Goal: Information Seeking & Learning: Learn about a topic

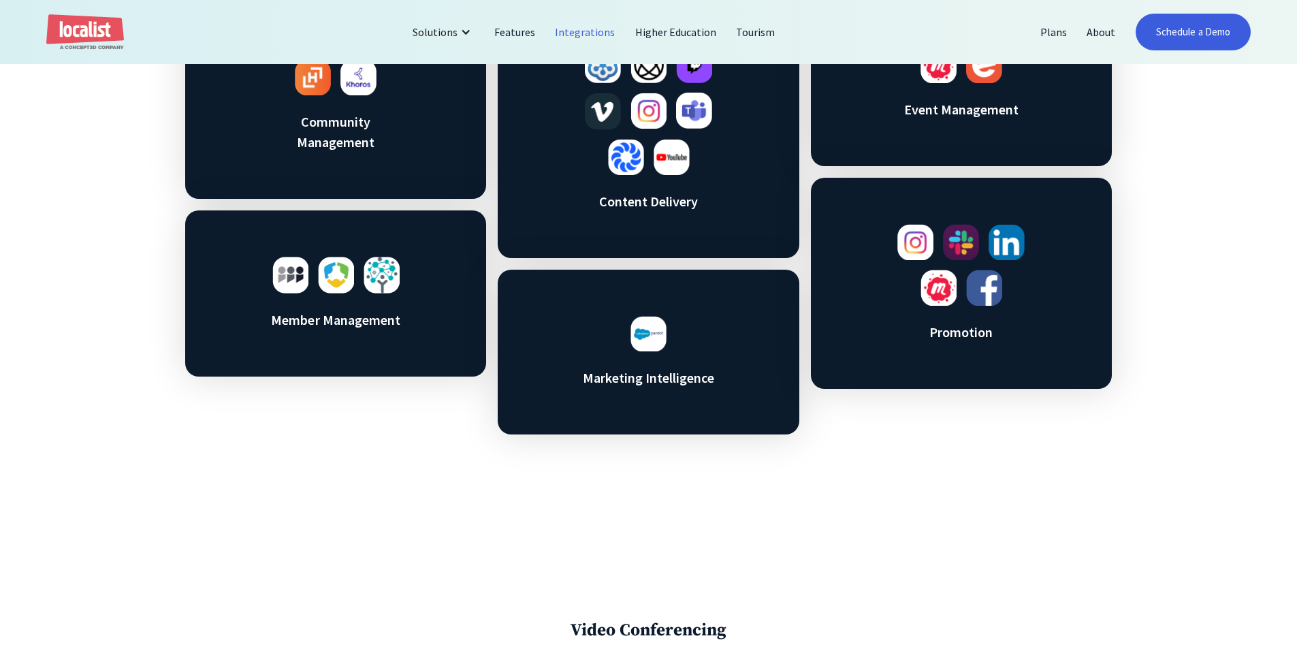
scroll to position [817, 0]
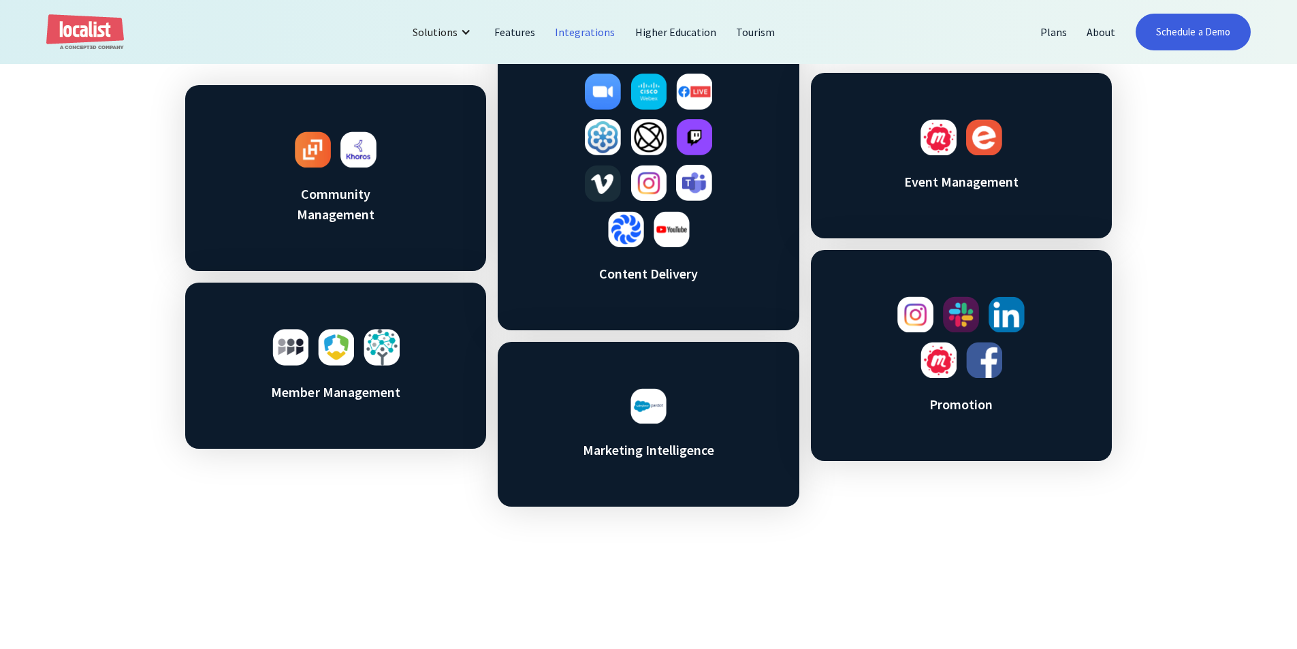
click at [662, 238] on img at bounding box center [671, 229] width 36 height 36
click at [118, 402] on div "Out of the box integrations Community Management Member Management Content Deli…" at bounding box center [648, 227] width 1297 height 743
click at [137, 404] on div "Out of the box integrations Community Management Member Management Content Deli…" at bounding box center [648, 227] width 1297 height 743
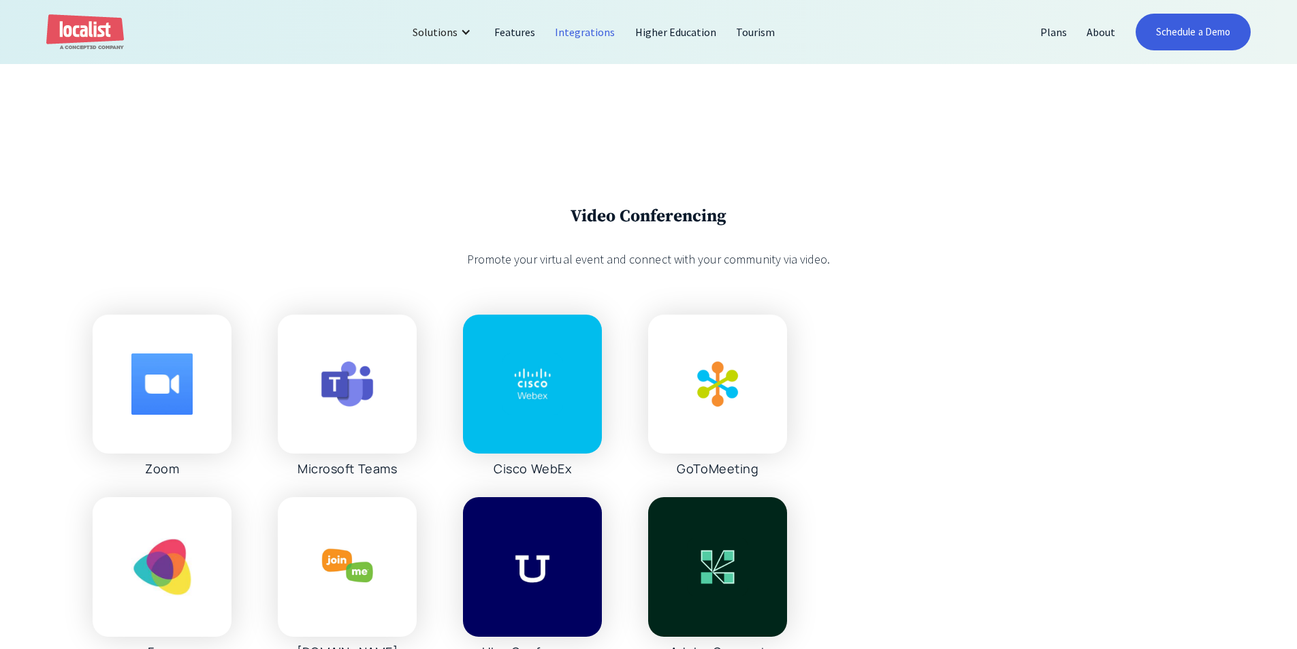
scroll to position [1429, 0]
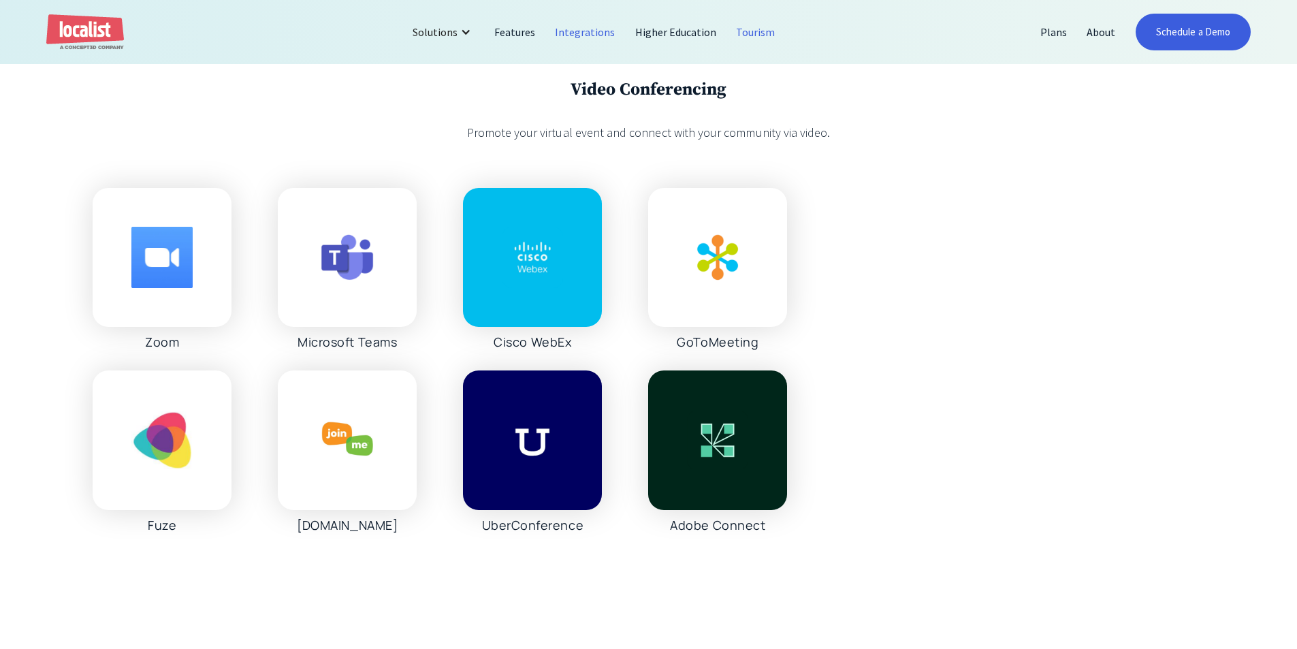
click at [751, 30] on link "Tourism" at bounding box center [755, 32] width 59 height 33
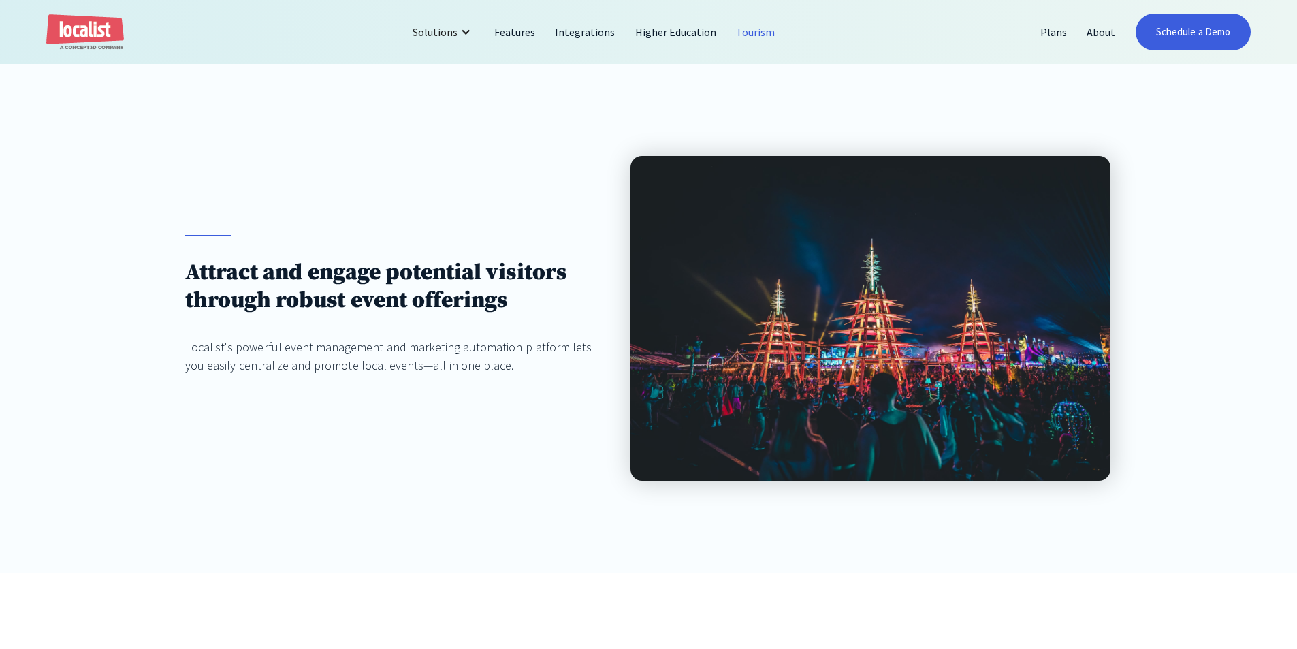
scroll to position [136, 0]
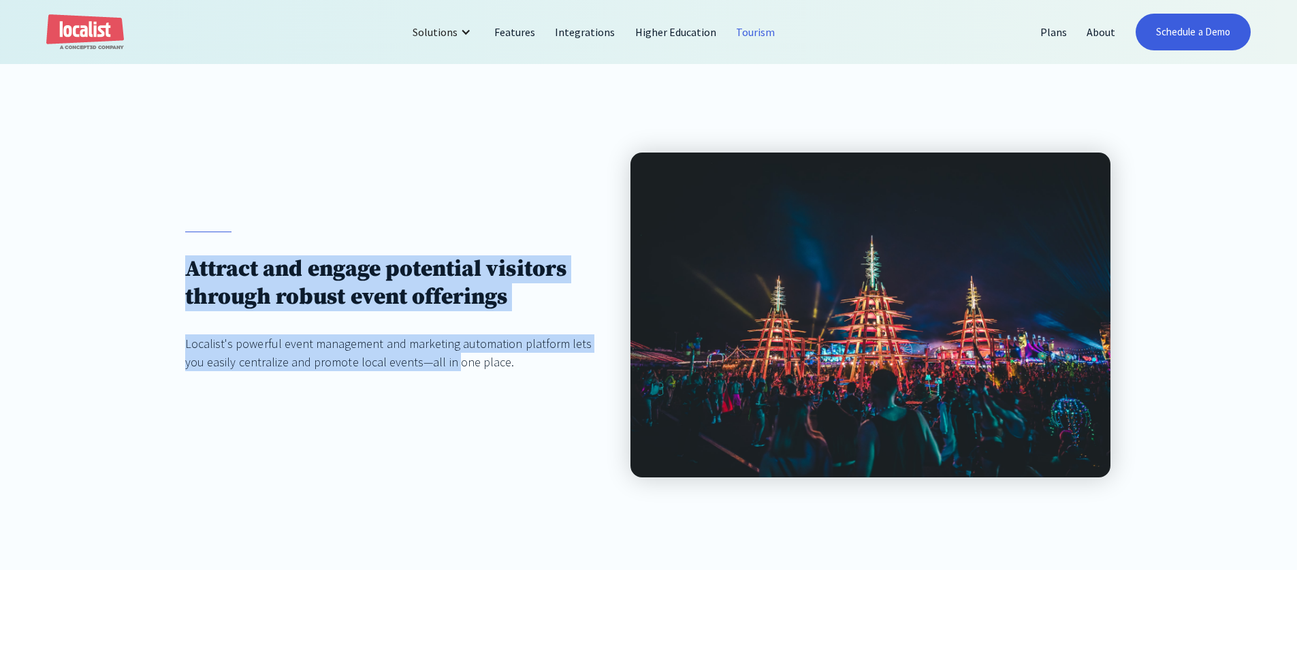
drag, startPoint x: 387, startPoint y: 366, endPoint x: 70, endPoint y: 180, distance: 367.0
click at [63, 179] on div "Attract and engage potential visitors through robust event offerings Localist's…" at bounding box center [648, 315] width 1297 height 510
click at [99, 184] on div "Attract and engage potential visitors through robust event offerings Localist's…" at bounding box center [648, 315] width 1297 height 510
drag, startPoint x: 120, startPoint y: 207, endPoint x: 510, endPoint y: 388, distance: 430.0
click at [510, 385] on div "Attract and engage potential visitors through robust event offerings Localist's…" at bounding box center [648, 315] width 1297 height 510
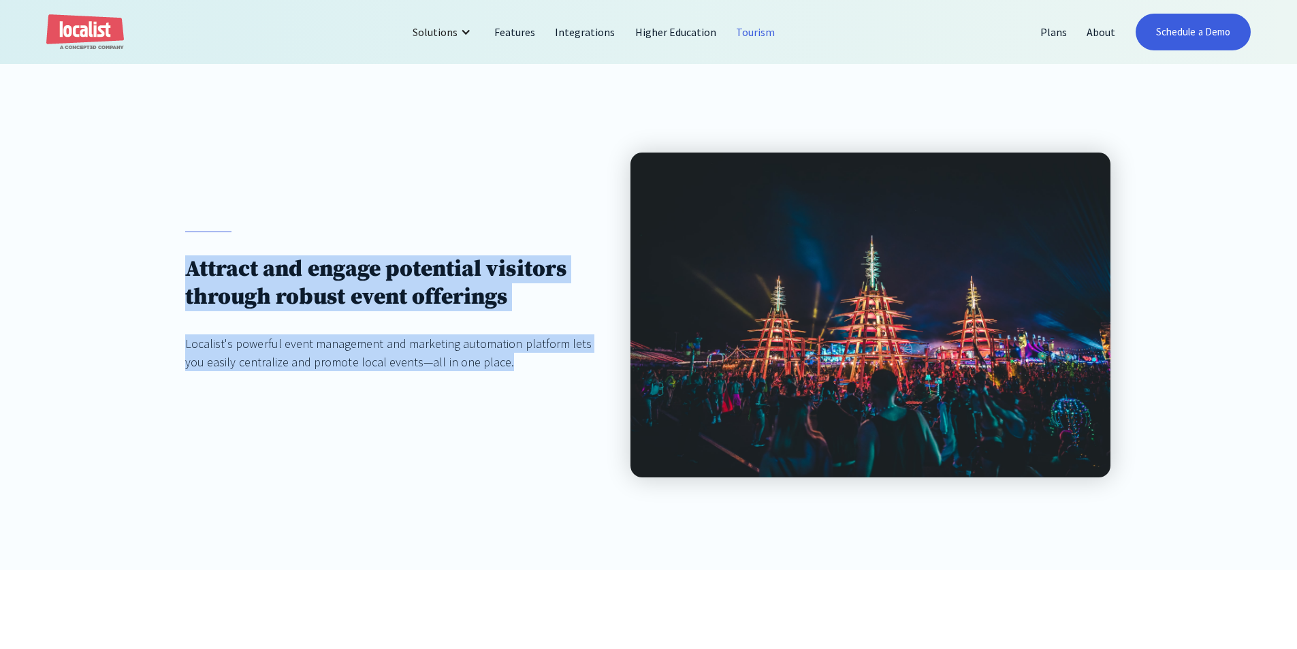
click at [510, 389] on div "Attract and engage potential visitors through robust event offerings Localist's…" at bounding box center [393, 314] width 417 height 167
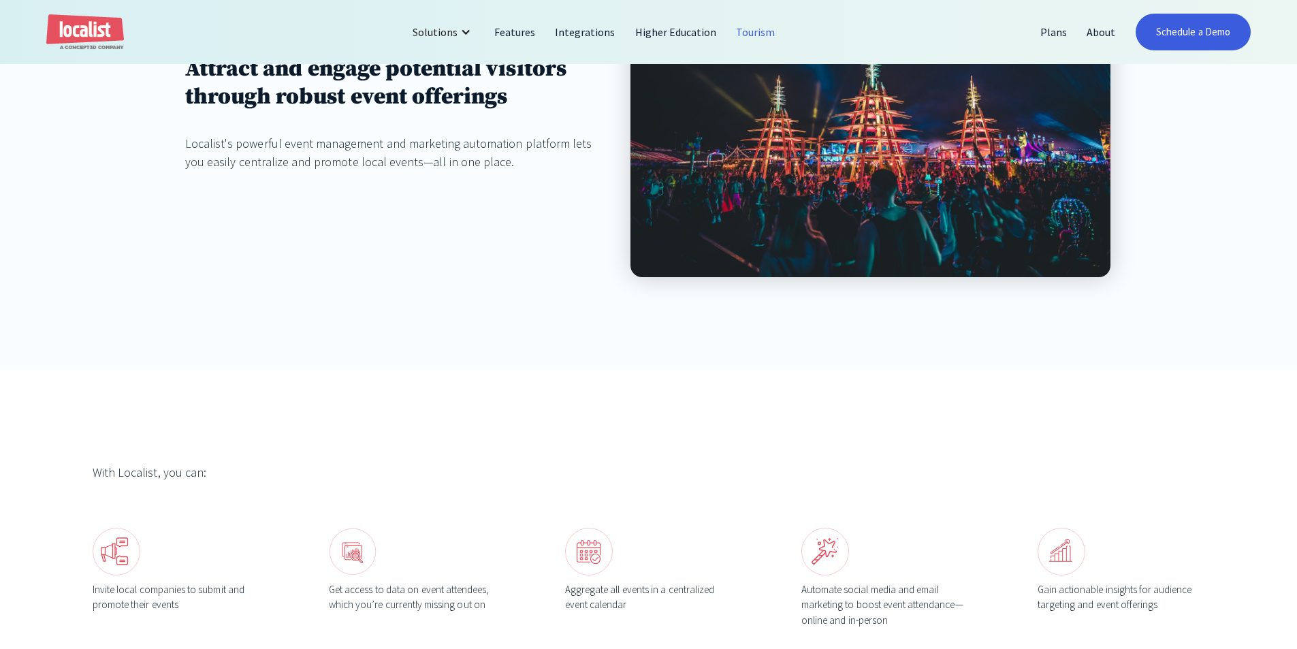
scroll to position [476, 0]
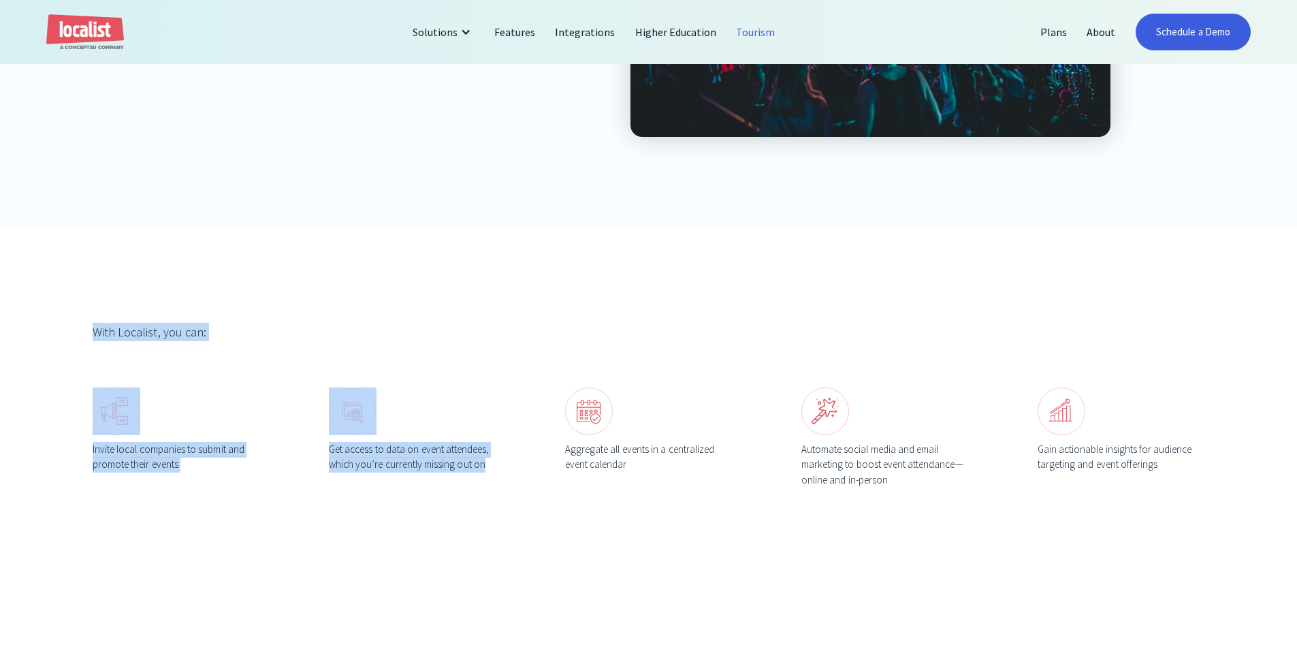
drag, startPoint x: 279, startPoint y: 419, endPoint x: 71, endPoint y: 303, distance: 237.7
click at [71, 303] on div "With Localist, you can: Invite local companies to submit and promote their even…" at bounding box center [648, 404] width 1297 height 351
drag, startPoint x: 71, startPoint y: 303, endPoint x: 476, endPoint y: 513, distance: 456.4
click at [476, 513] on div "With Localist, you can: Invite local companies to submit and promote their even…" at bounding box center [648, 404] width 1297 height 351
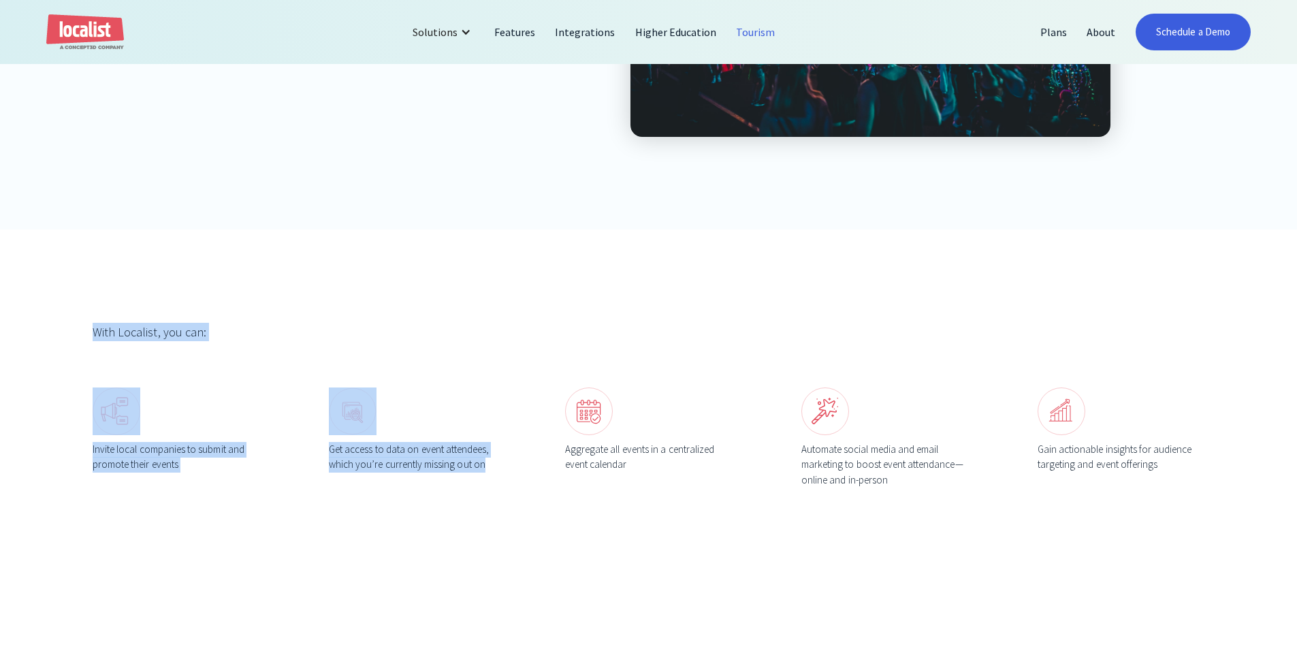
click at [476, 513] on div "With Localist, you can: Invite local companies to submit and promote their even…" at bounding box center [648, 404] width 1297 height 351
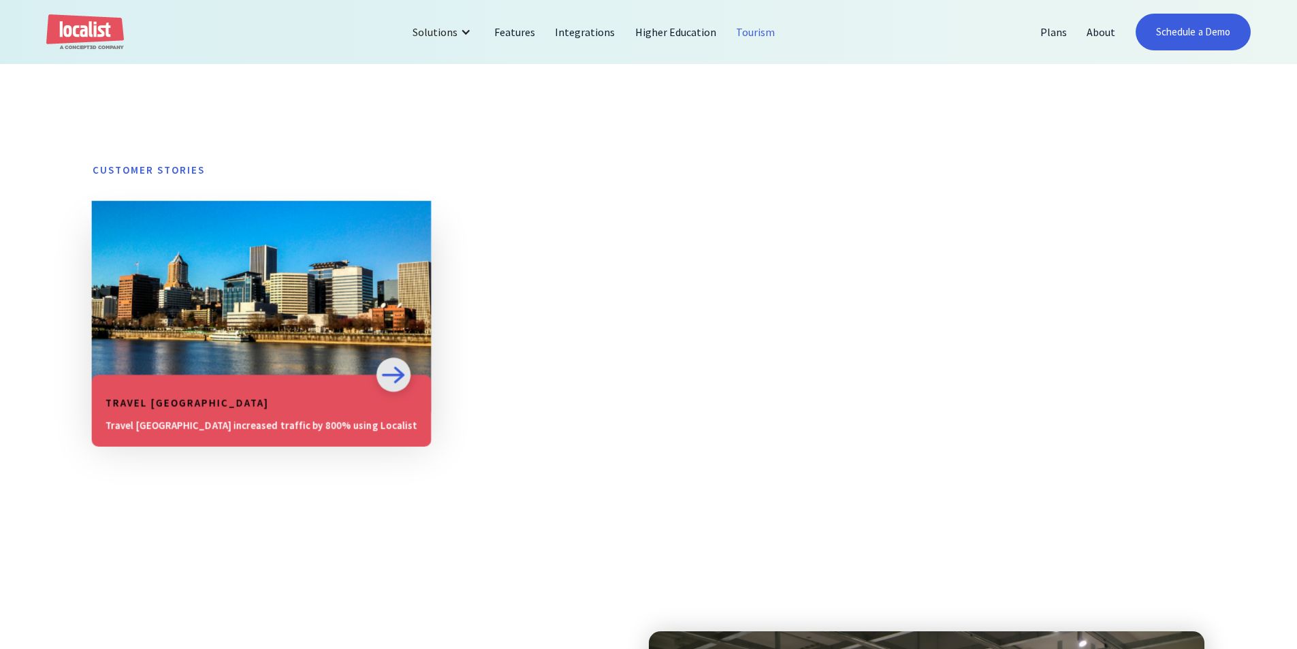
scroll to position [1089, 0]
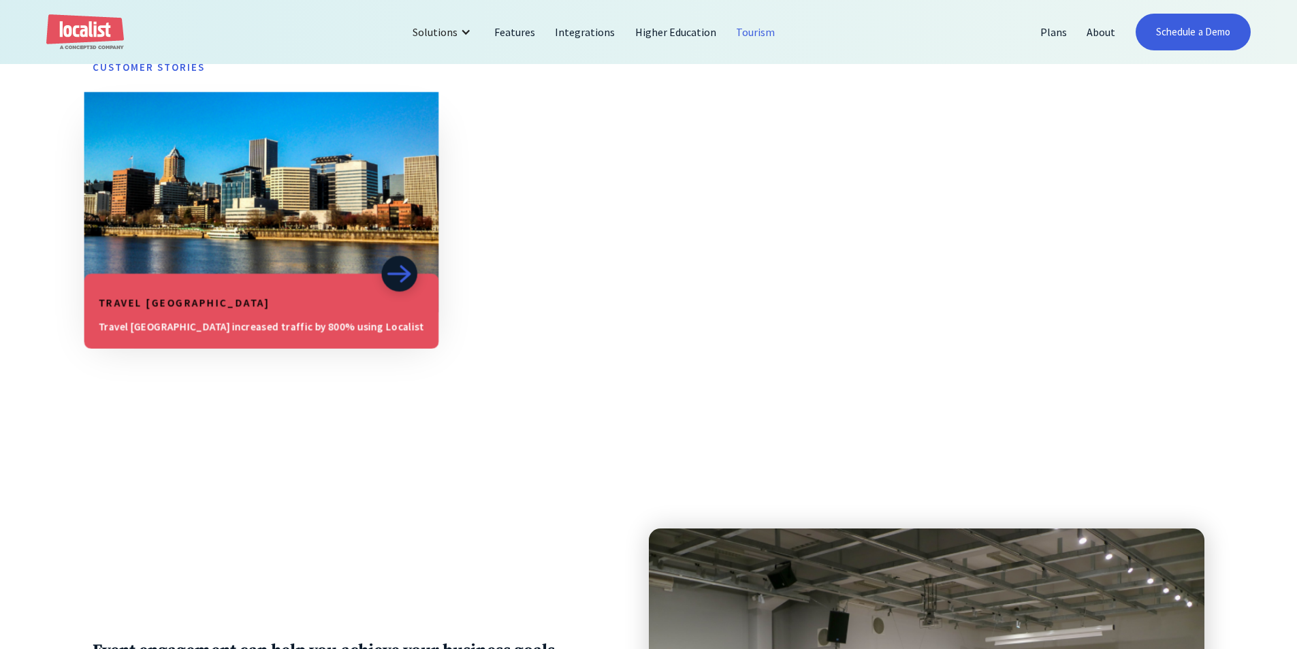
click at [387, 288] on img at bounding box center [399, 273] width 25 height 36
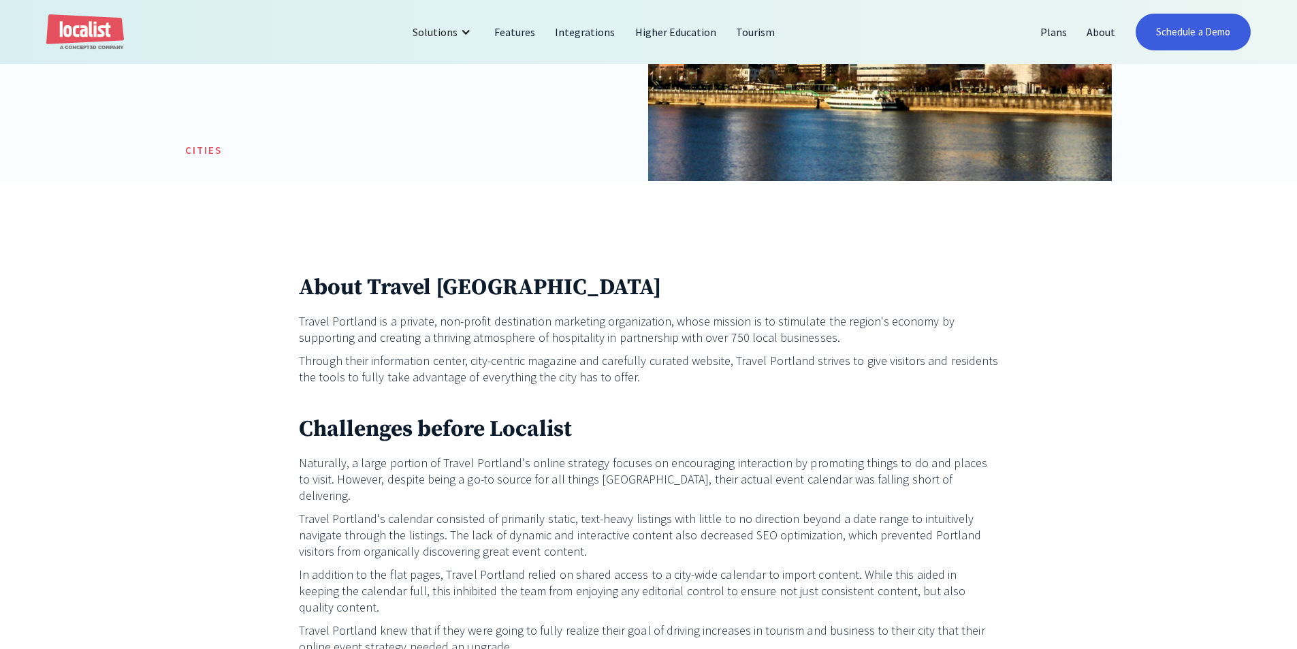
scroll to position [476, 0]
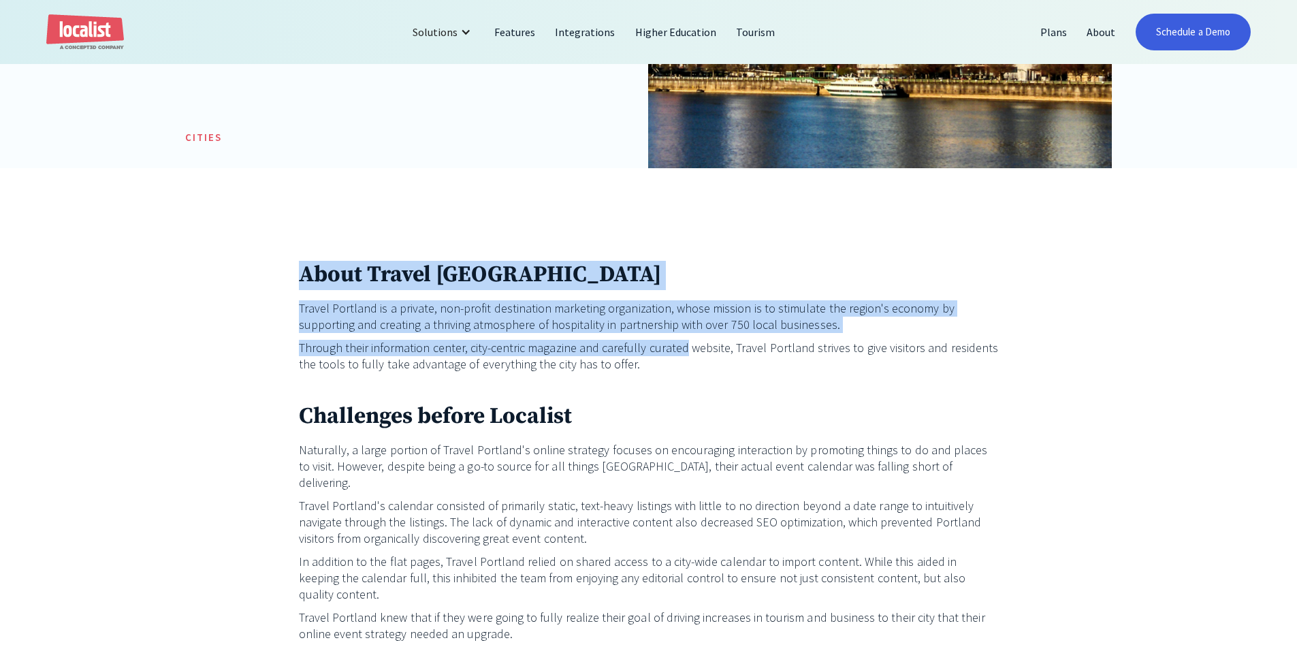
drag, startPoint x: 597, startPoint y: 344, endPoint x: 224, endPoint y: 250, distance: 384.5
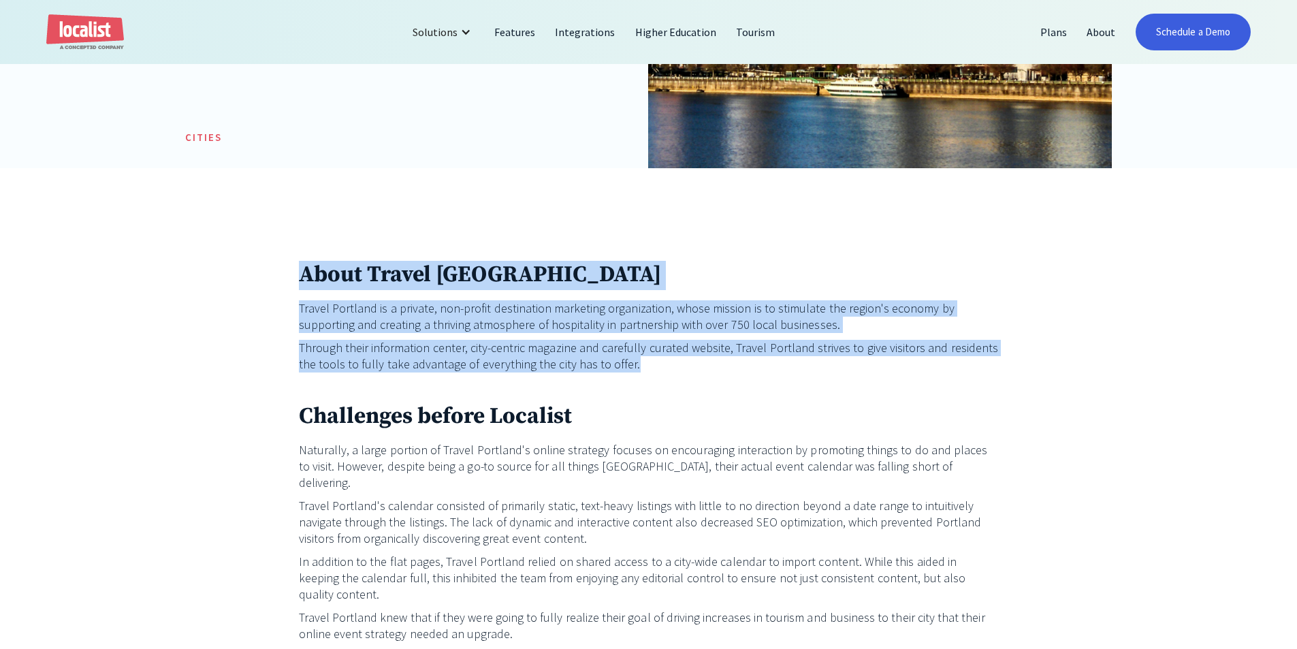
drag, startPoint x: 718, startPoint y: 349, endPoint x: 825, endPoint y: 366, distance: 108.1
click at [825, 366] on p "Through their information center, city-centric magazine and carefully curated w…" at bounding box center [649, 356] width 700 height 33
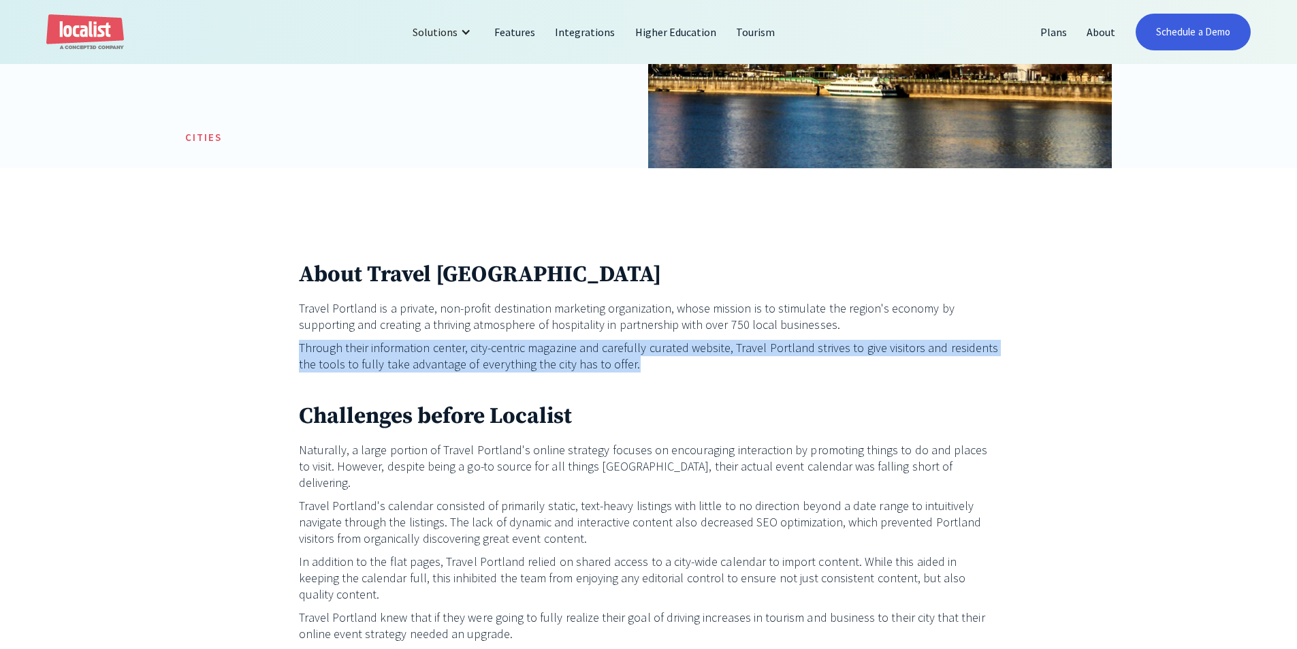
drag, startPoint x: 743, startPoint y: 376, endPoint x: 278, endPoint y: 340, distance: 466.3
drag, startPoint x: 278, startPoint y: 340, endPoint x: 713, endPoint y: 393, distance: 437.4
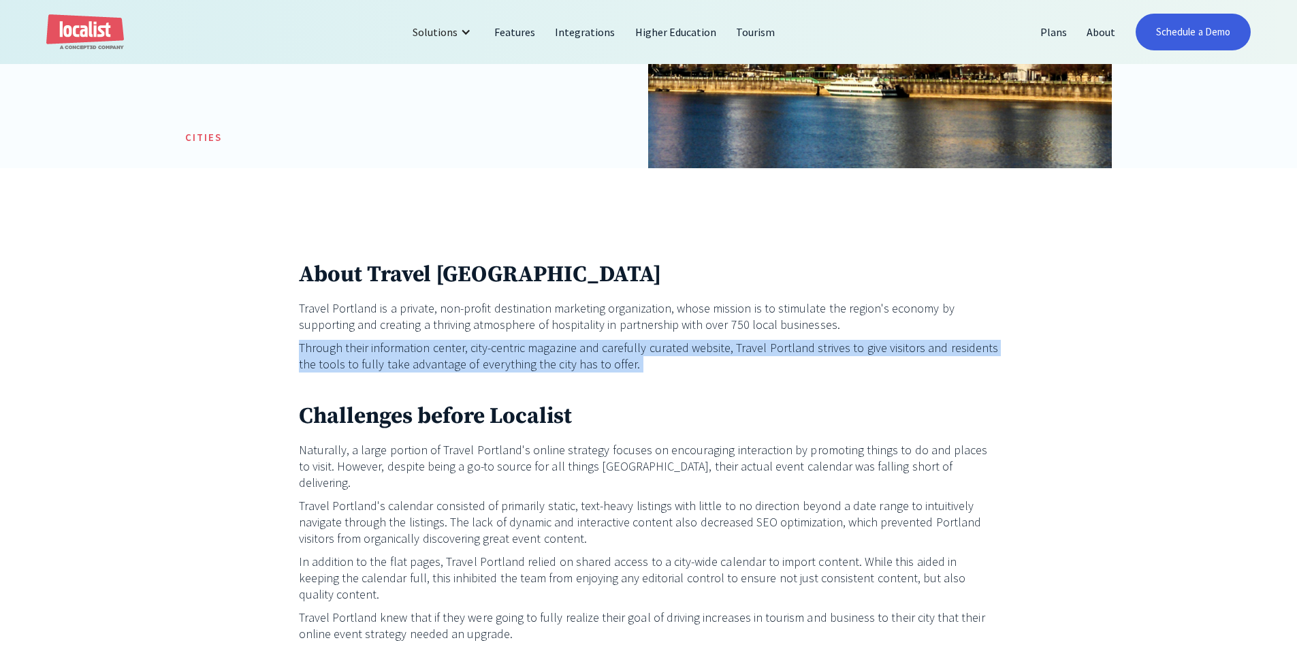
click at [713, 393] on p "‍" at bounding box center [649, 387] width 700 height 16
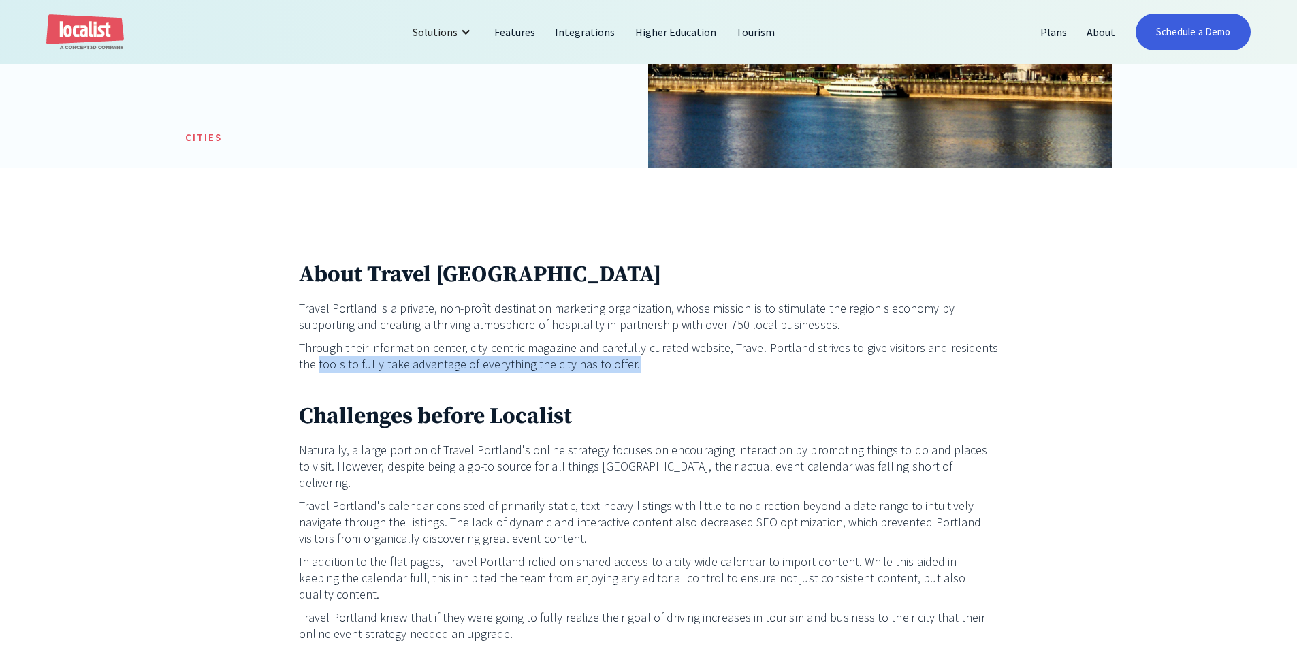
drag, startPoint x: 616, startPoint y: 366, endPoint x: 255, endPoint y: 358, distance: 361.5
drag, startPoint x: 428, startPoint y: 367, endPoint x: 804, endPoint y: 374, distance: 375.8
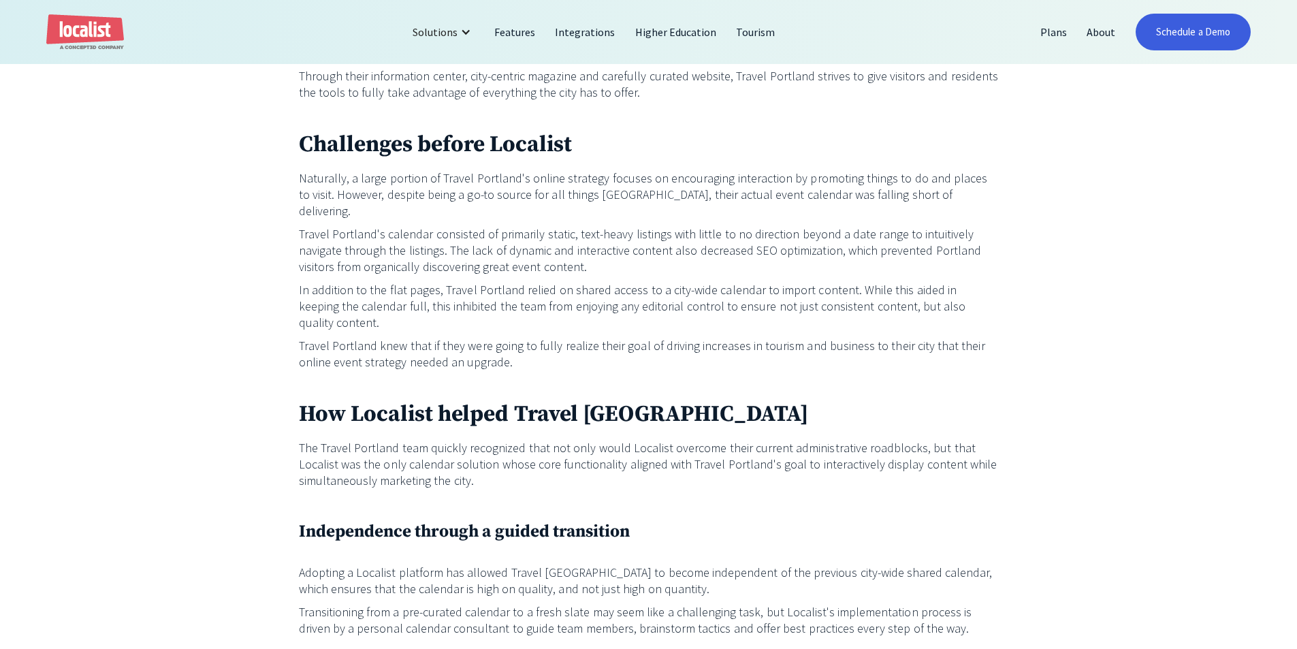
scroll to position [749, 0]
click at [548, 293] on p "In addition to the flat pages, Travel Portland relied on shared access to a cit…" at bounding box center [649, 305] width 700 height 49
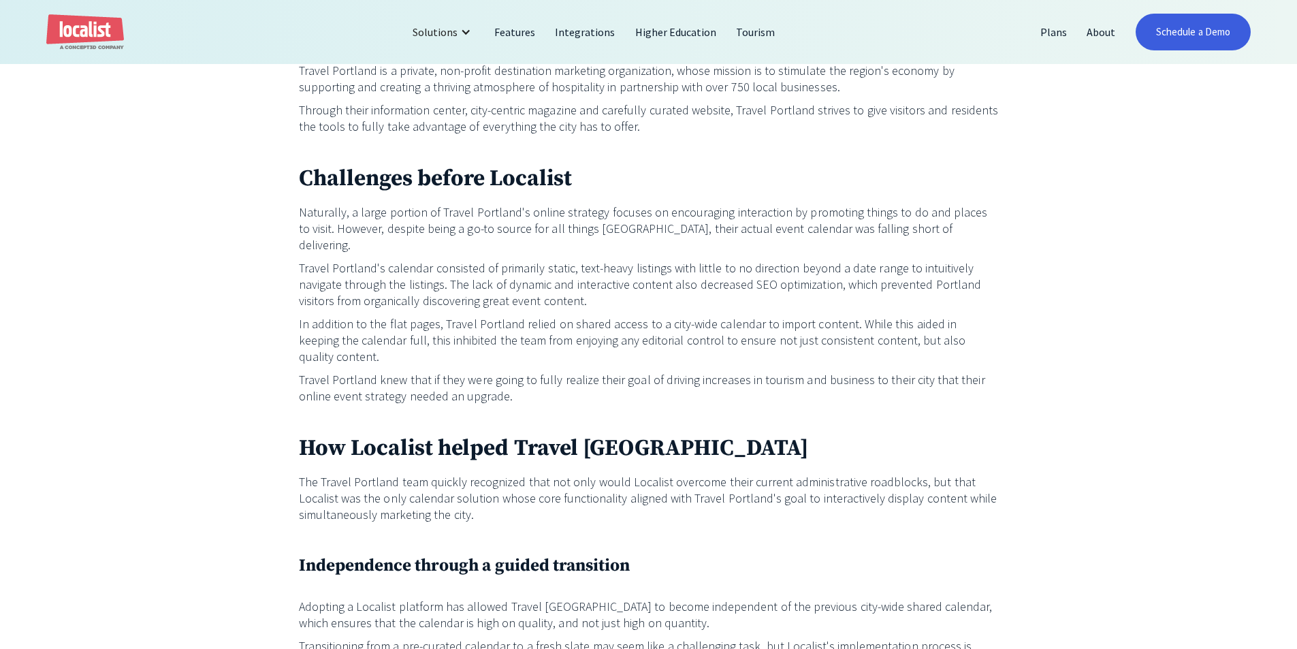
scroll to position [681, 0]
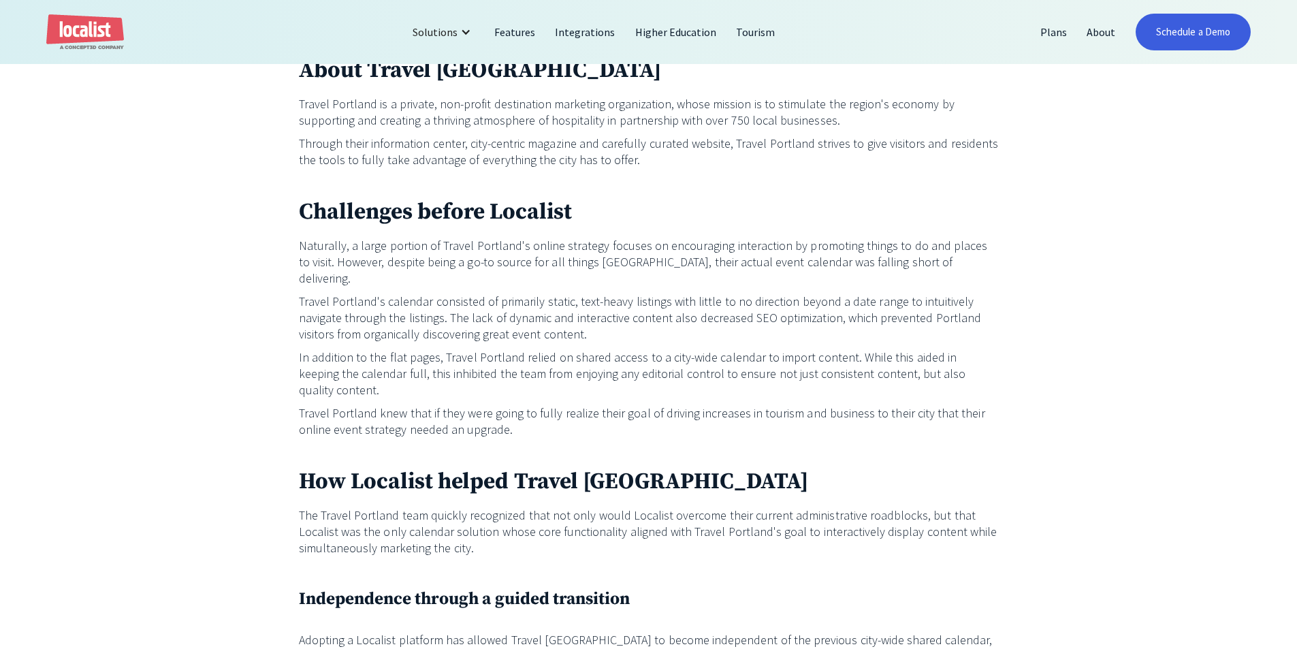
click at [606, 293] on p "Travel Portland's calendar consisted of primarily static, text-heavy listings w…" at bounding box center [649, 317] width 700 height 49
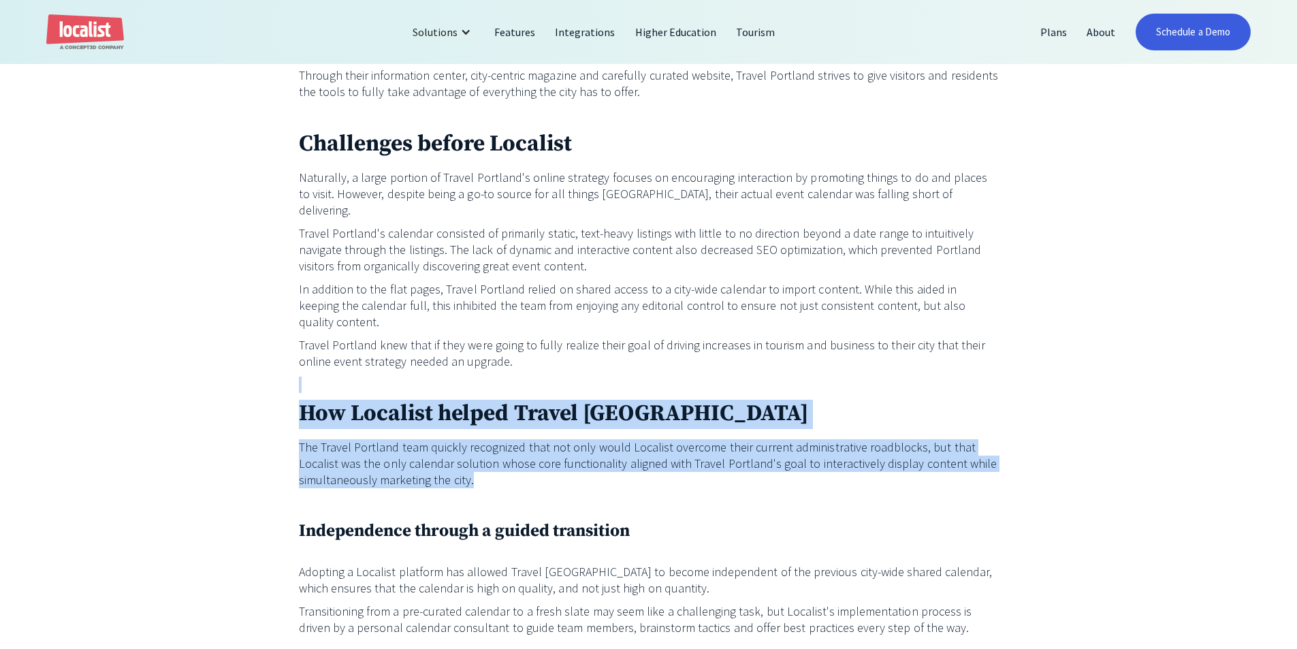
drag, startPoint x: 272, startPoint y: 344, endPoint x: 598, endPoint y: 449, distance: 342.7
click at [598, 449] on p "The Travel Portland team quickly recognized that not only would Localist overco…" at bounding box center [649, 463] width 700 height 49
drag, startPoint x: 490, startPoint y: 463, endPoint x: 221, endPoint y: 365, distance: 286.8
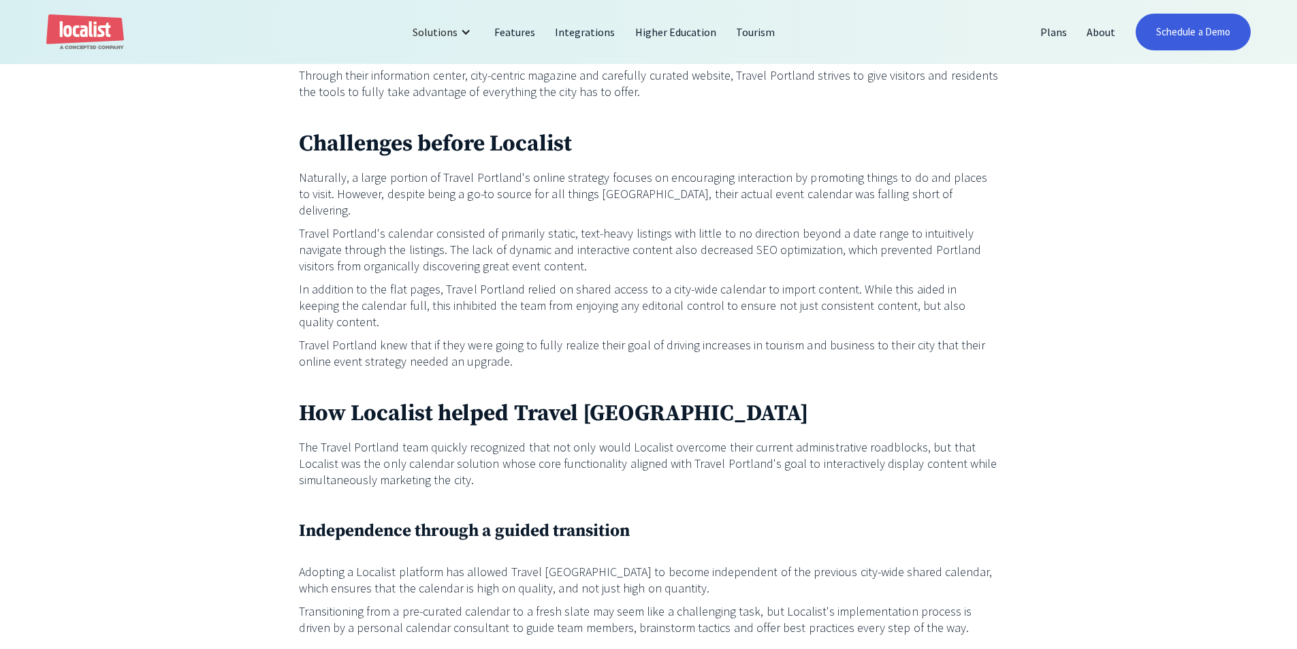
drag, startPoint x: 282, startPoint y: 359, endPoint x: 476, endPoint y: 342, distance: 195.5
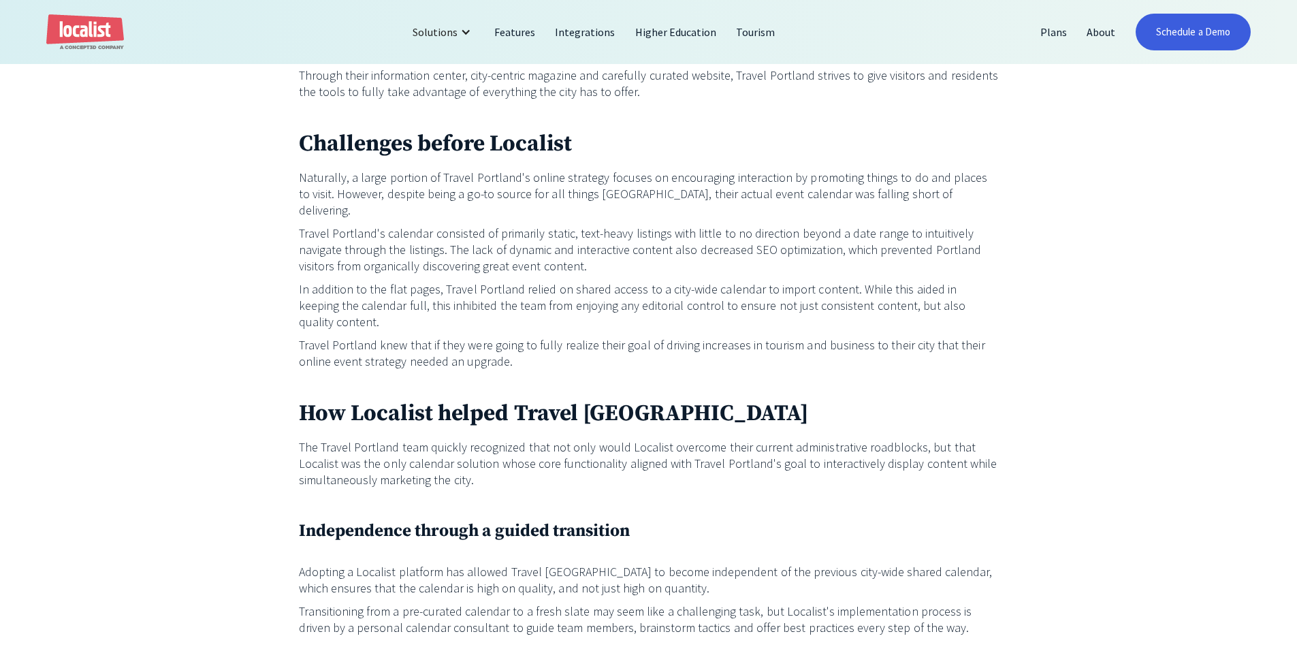
drag, startPoint x: 250, startPoint y: 395, endPoint x: 263, endPoint y: 359, distance: 37.7
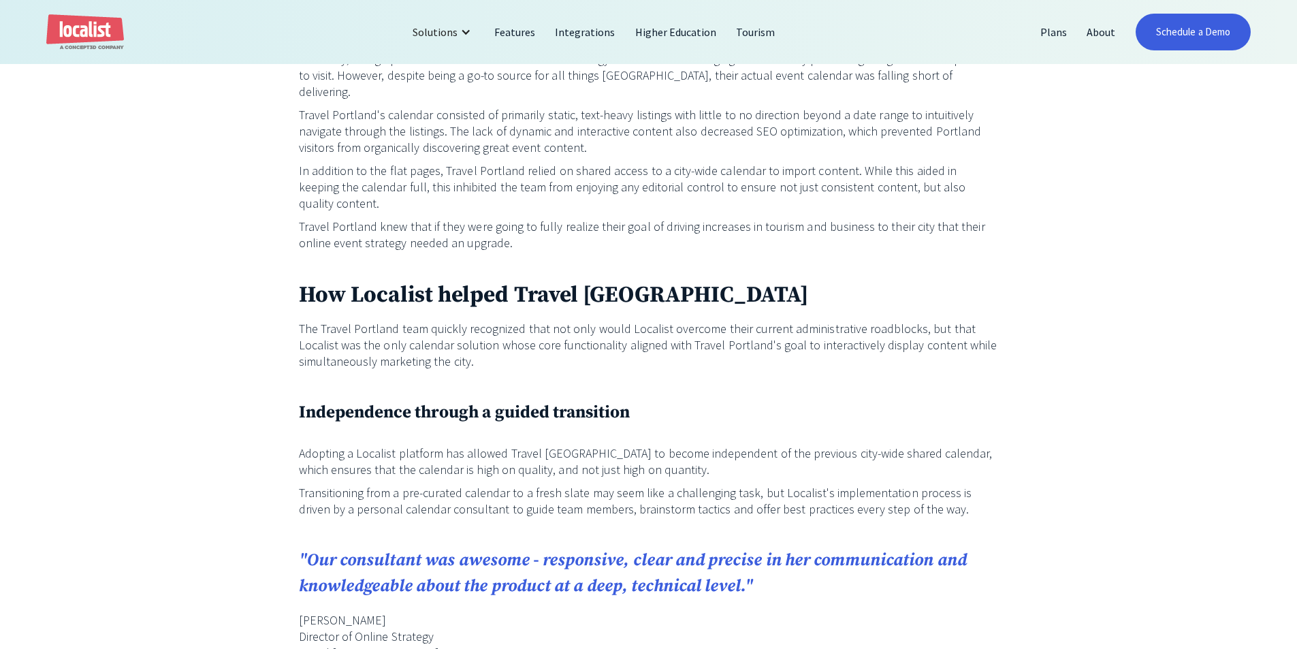
scroll to position [1021, 0]
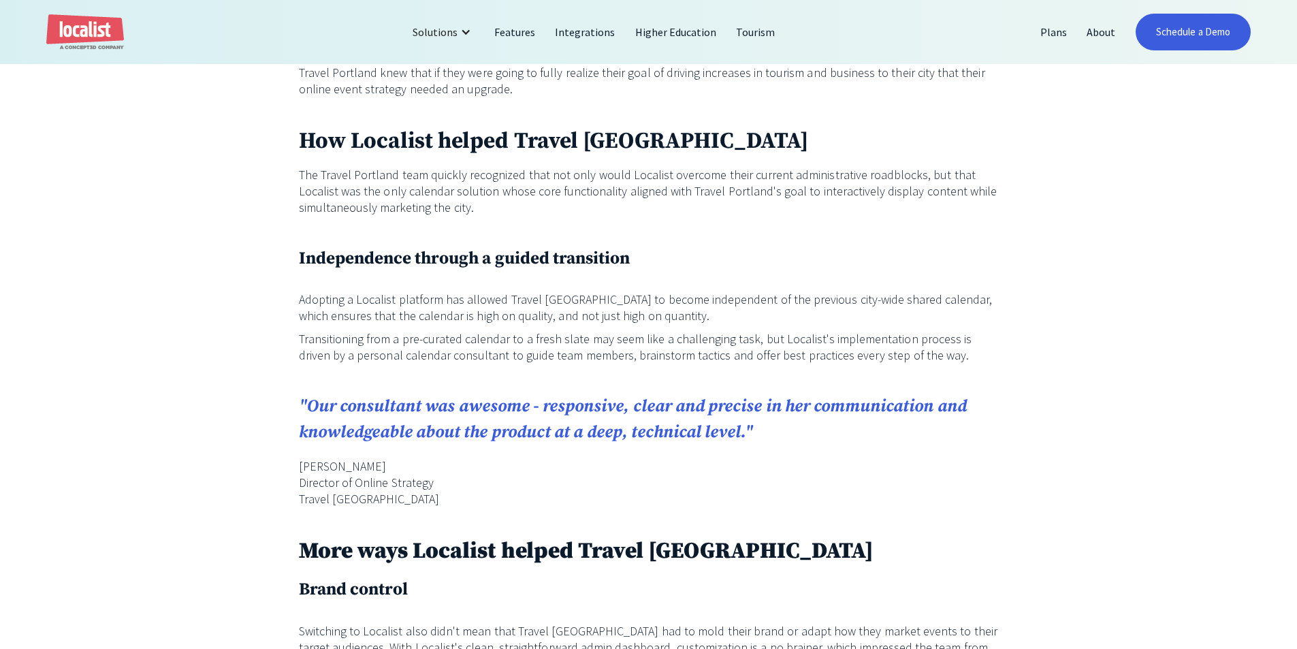
click at [251, 366] on div "About Travel Portland Travel Portland is a private, non-profit destination mark…" at bounding box center [648, 548] width 1297 height 1849
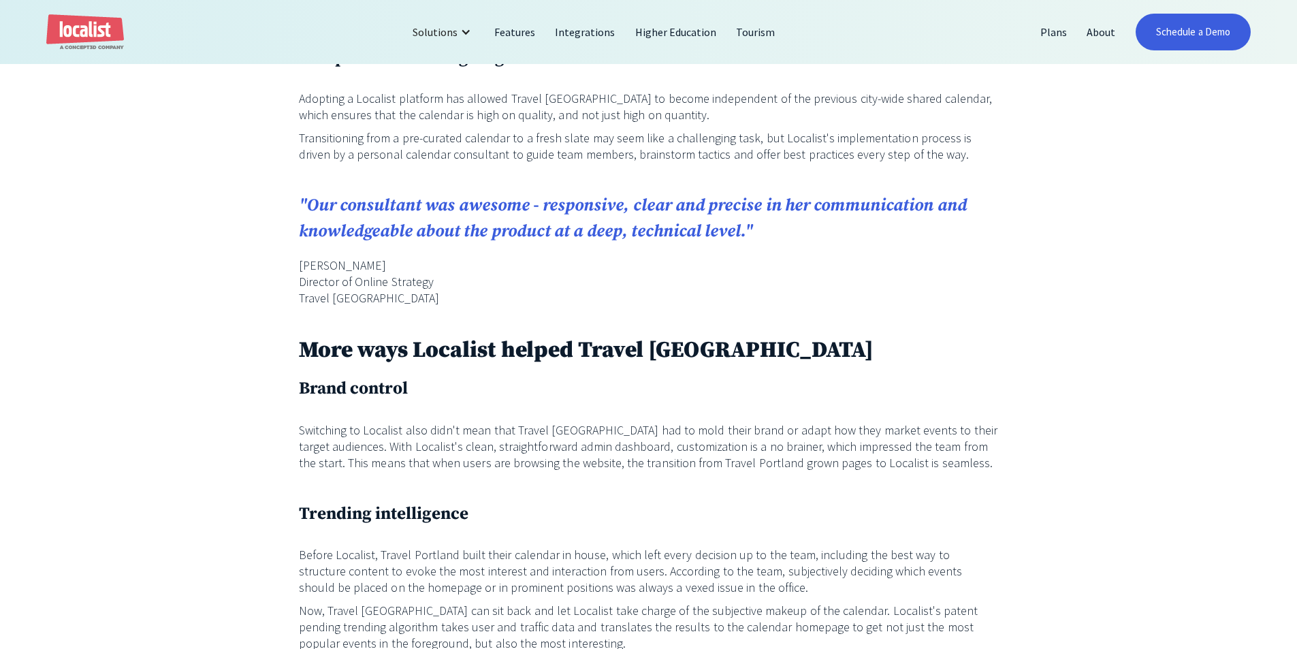
scroll to position [1225, 0]
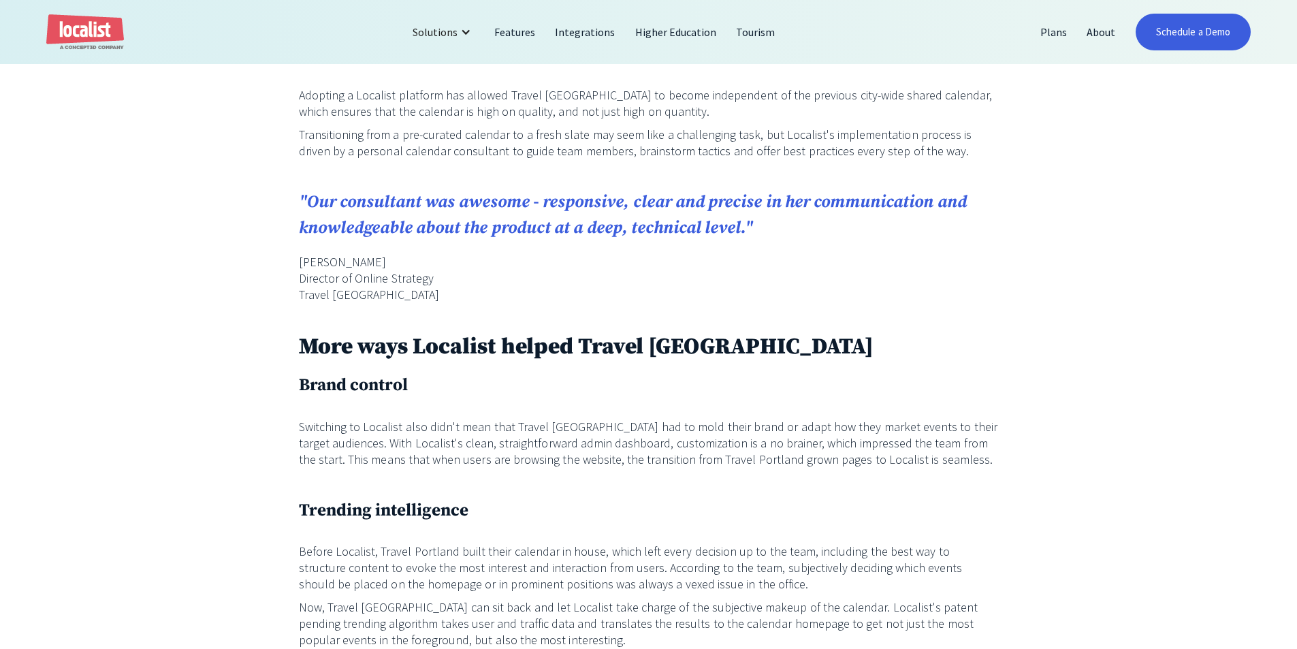
click at [500, 498] on h3 "Trending intelligence" at bounding box center [649, 511] width 700 height 26
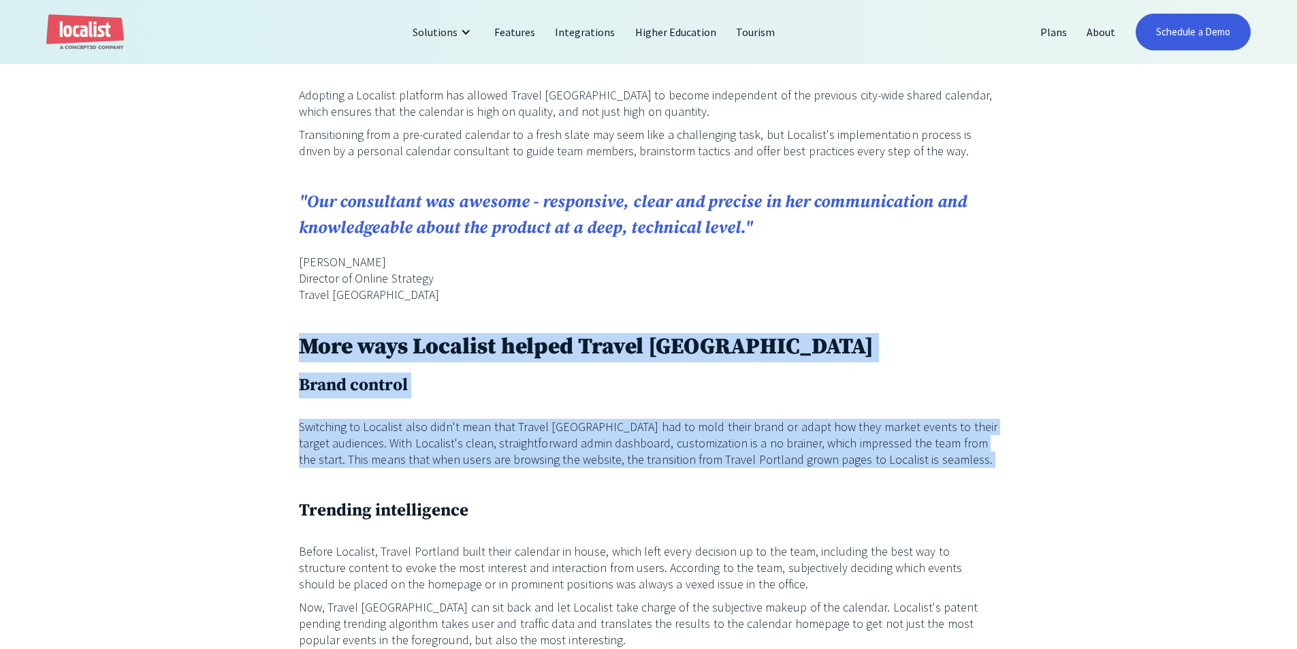
drag, startPoint x: 471, startPoint y: 442, endPoint x: 272, endPoint y: 303, distance: 243.0
click at [272, 303] on div "About Travel Portland Travel Portland is a private, non-profit destination mark…" at bounding box center [648, 343] width 1297 height 1849
drag, startPoint x: 272, startPoint y: 303, endPoint x: 1024, endPoint y: 441, distance: 765.4
click at [1024, 441] on div "About Travel Portland Travel Portland is a private, non-profit destination mark…" at bounding box center [648, 343] width 1297 height 1849
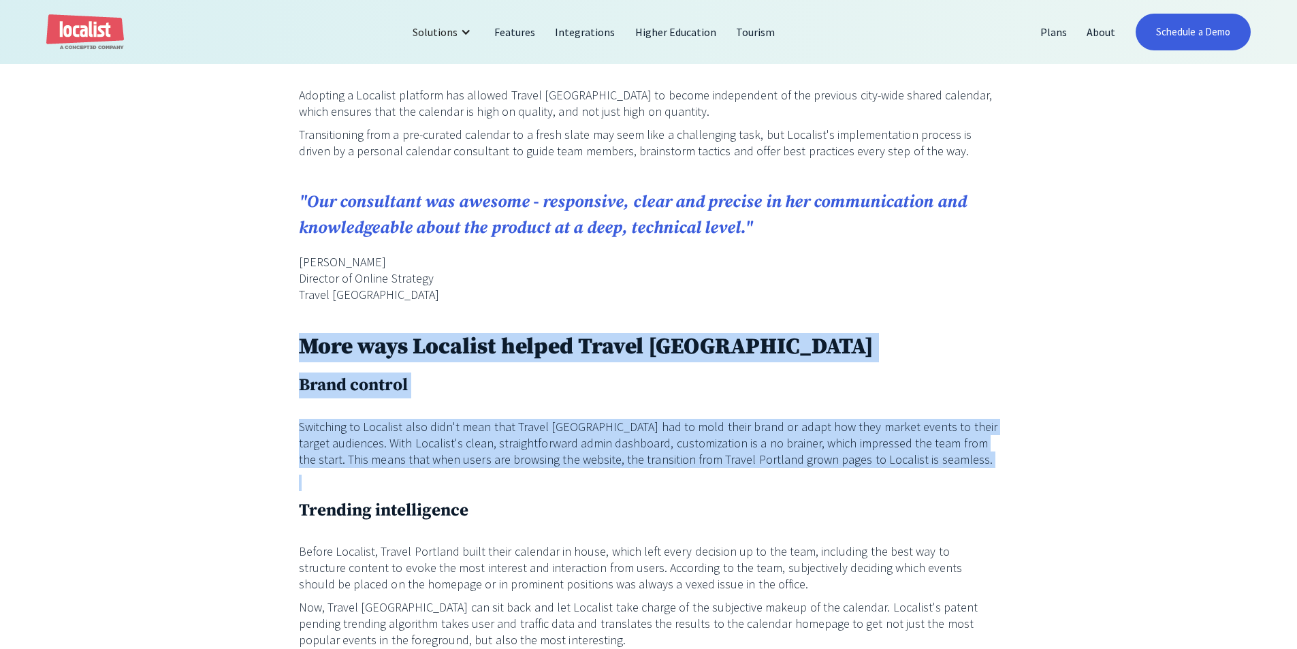
click at [1024, 441] on div "About Travel Portland Travel Portland is a private, non-profit destination mark…" at bounding box center [648, 343] width 1297 height 1849
drag, startPoint x: 876, startPoint y: 286, endPoint x: 664, endPoint y: 440, distance: 261.7
click at [664, 440] on div "About Travel Portland Travel Portland is a private, non-profit destination mark…" at bounding box center [649, 298] width 700 height 1572
drag, startPoint x: 664, startPoint y: 440, endPoint x: 226, endPoint y: 303, distance: 459.2
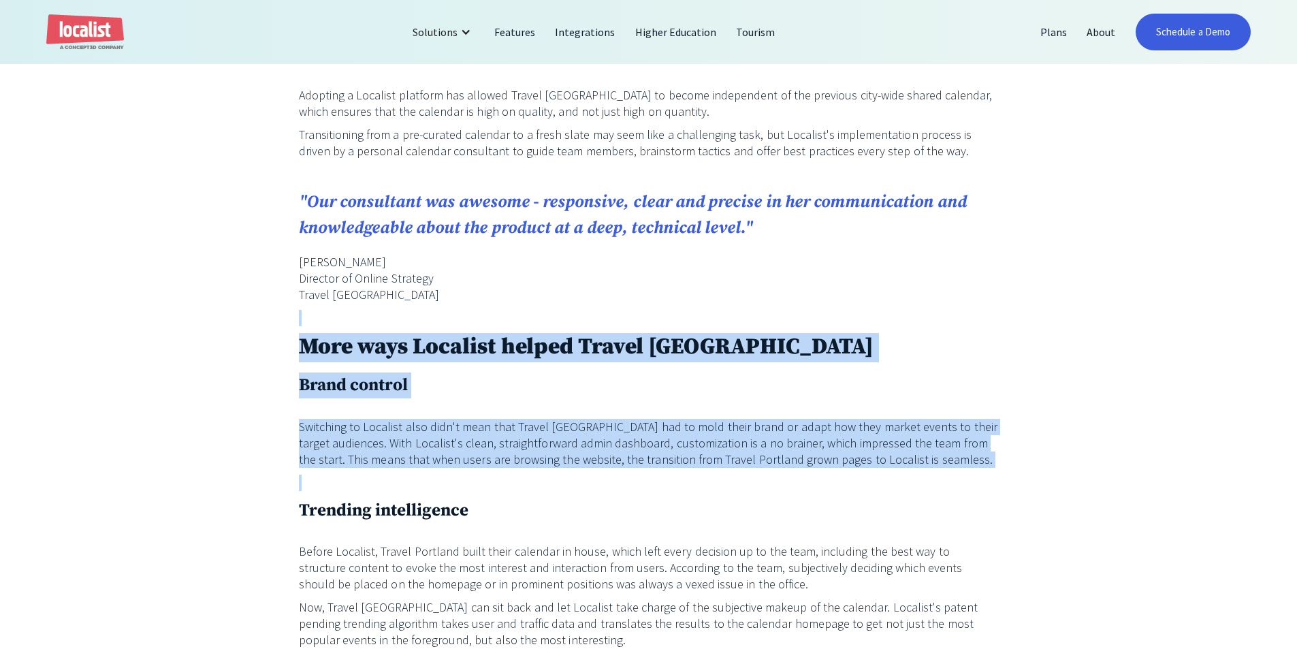
click at [225, 293] on div "About Travel Portland Travel Portland is a private, non-profit destination mark…" at bounding box center [648, 343] width 1297 height 1849
click at [255, 378] on div "About Travel Portland Travel Portland is a private, non-profit destination mark…" at bounding box center [648, 343] width 1297 height 1849
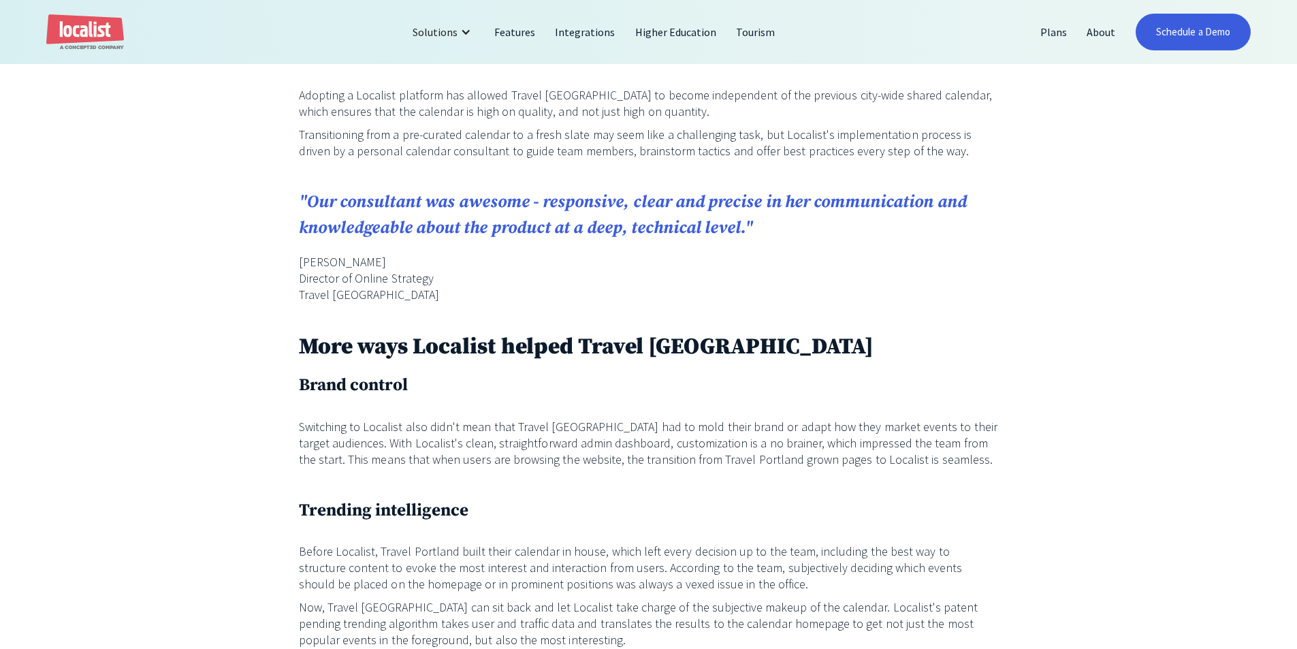
click at [120, 286] on div "About Travel Portland Travel Portland is a private, non-profit destination mark…" at bounding box center [648, 343] width 1297 height 1849
click at [662, 419] on p "Switching to Localist also didn't mean that Travel Portland had to mold their b…" at bounding box center [649, 443] width 700 height 49
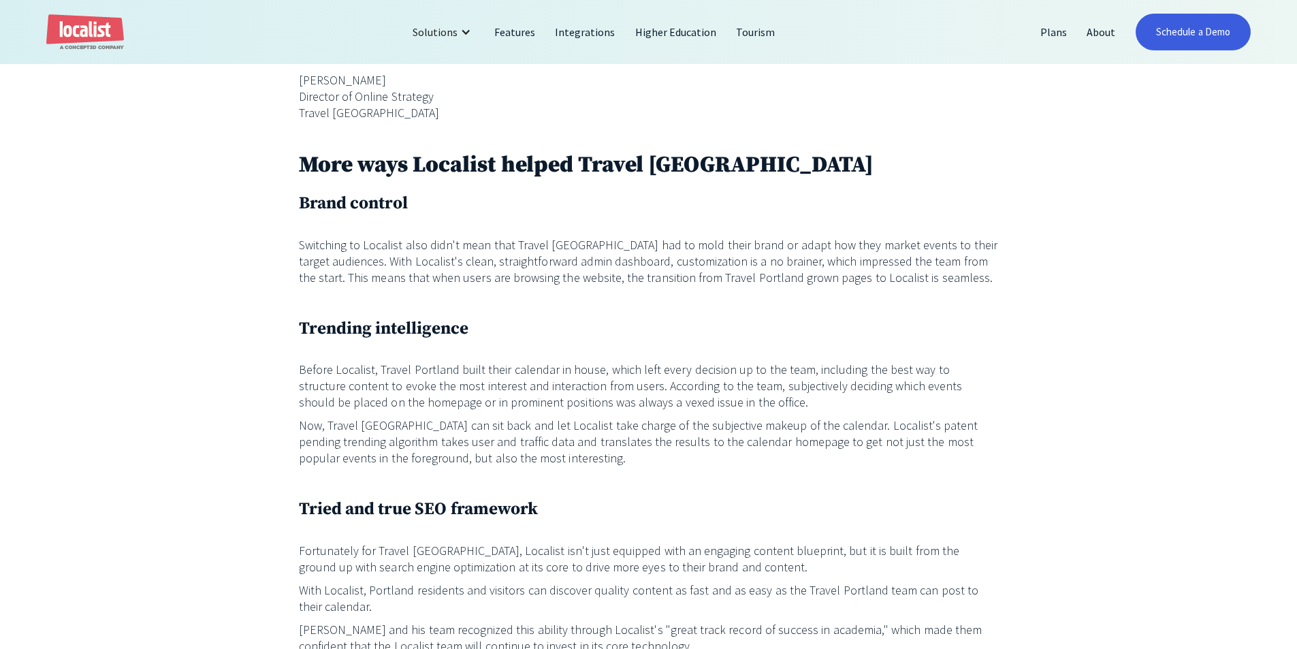
scroll to position [1429, 0]
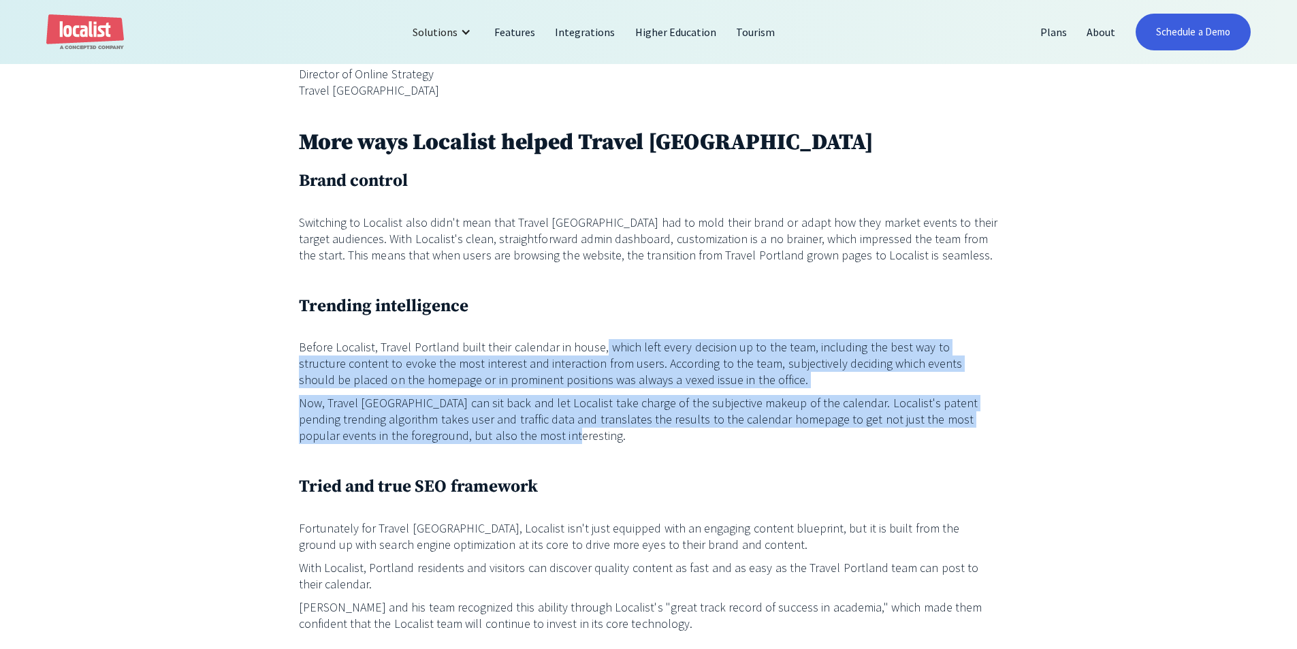
drag, startPoint x: 596, startPoint y: 295, endPoint x: 600, endPoint y: 406, distance: 111.7
click at [600, 406] on div "About Travel Portland Travel Portland is a private, non-profit destination mark…" at bounding box center [649, 94] width 700 height 1572
click at [600, 406] on p "Now, Travel Portland can sit back and let Localist take charge of the subjectiv…" at bounding box center [649, 419] width 700 height 49
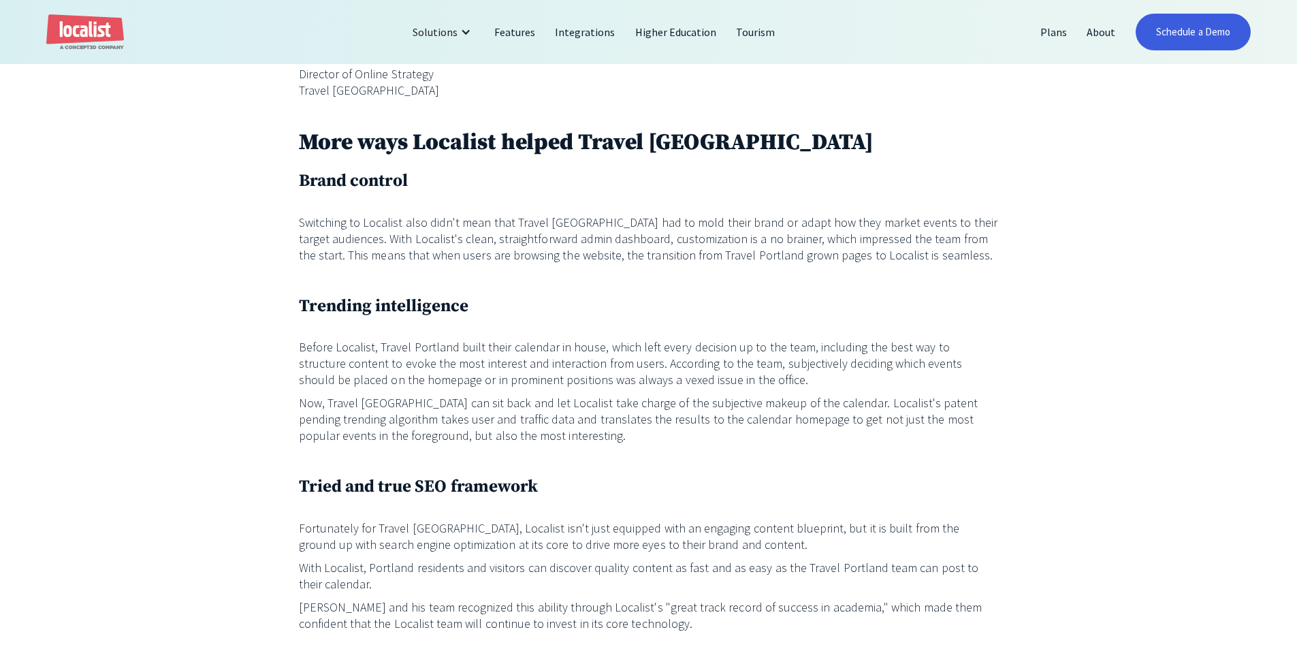
click at [599, 406] on p "Now, Travel Portland can sit back and let Localist take charge of the subjectiv…" at bounding box center [649, 419] width 700 height 49
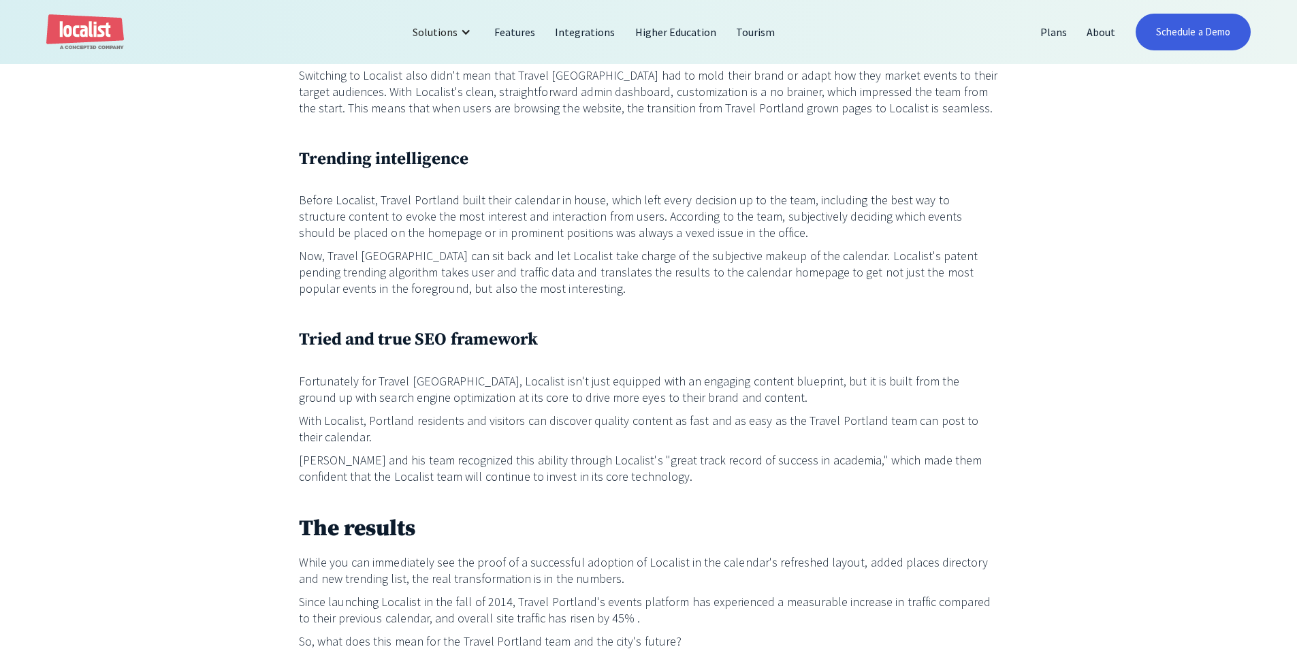
scroll to position [1634, 0]
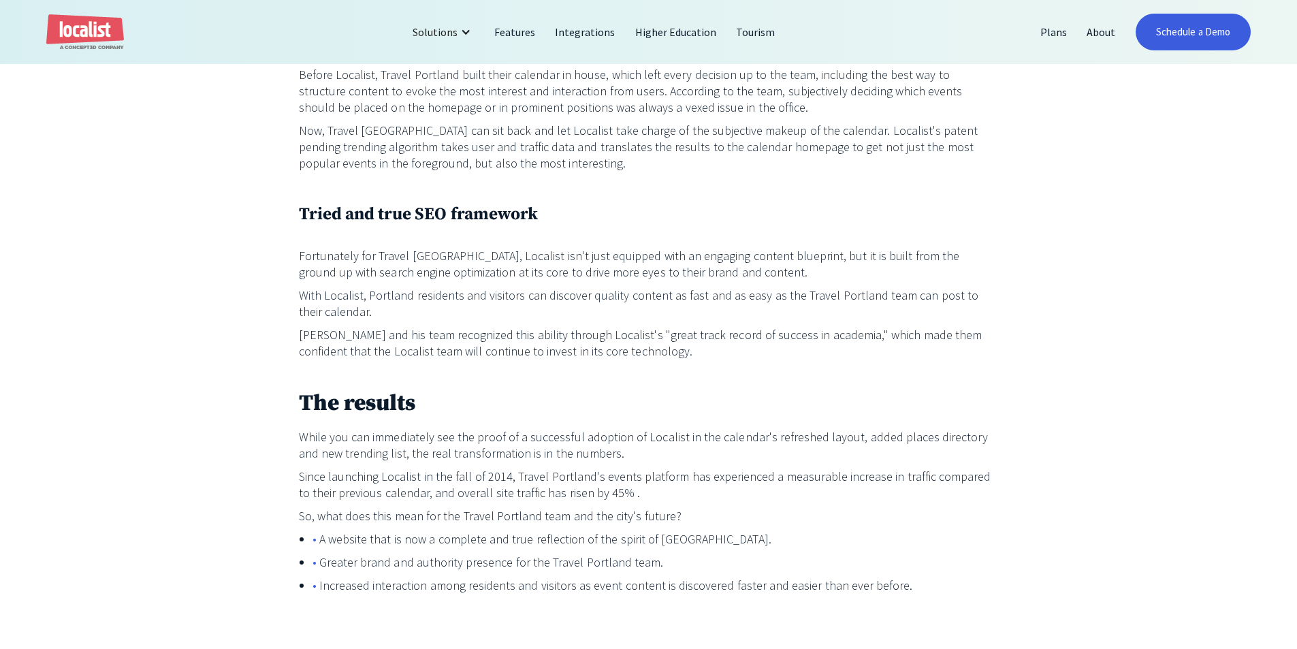
scroll to position [1770, 0]
